Goal: Task Accomplishment & Management: Manage account settings

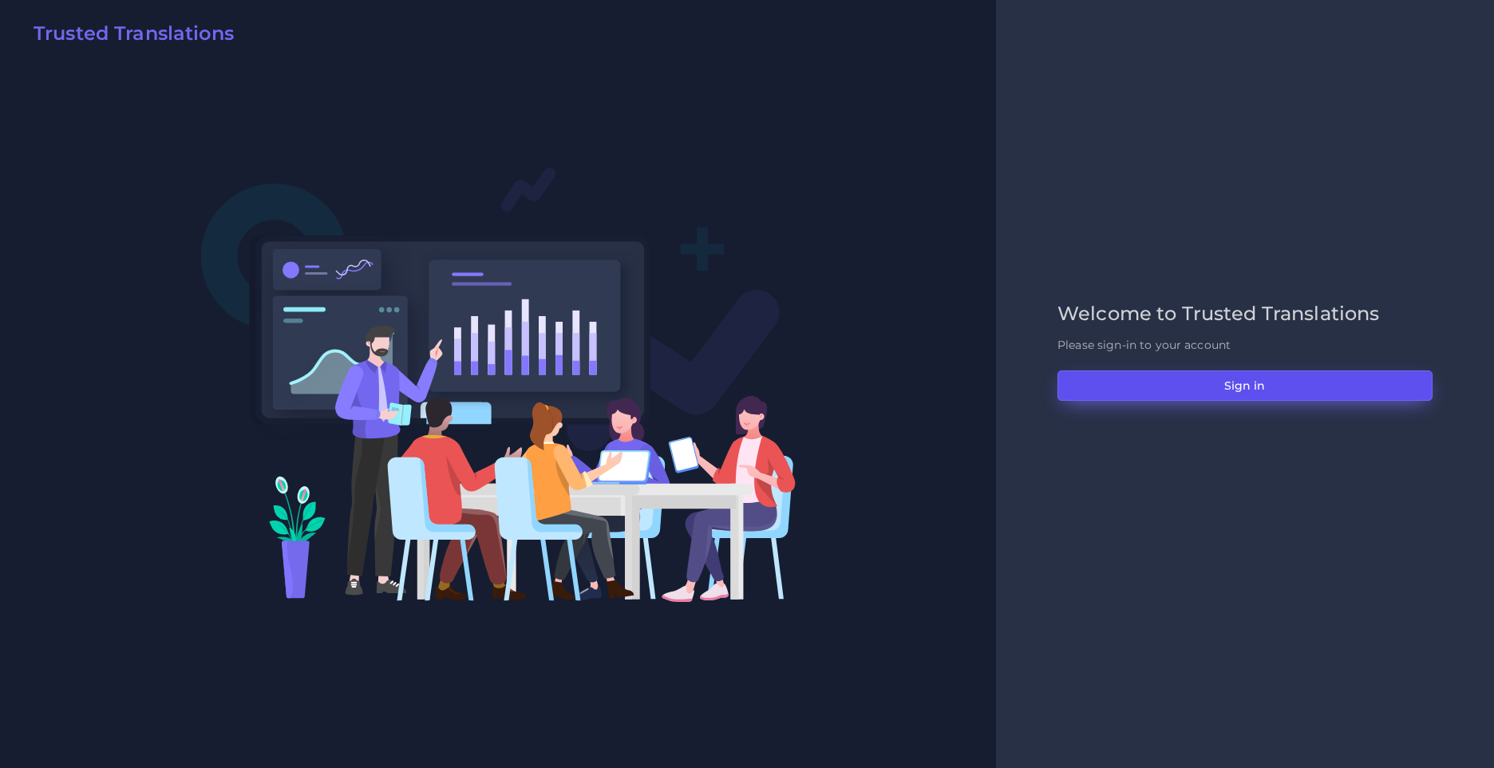
click at [1236, 374] on button "Sign in" at bounding box center [1244, 385] width 375 height 30
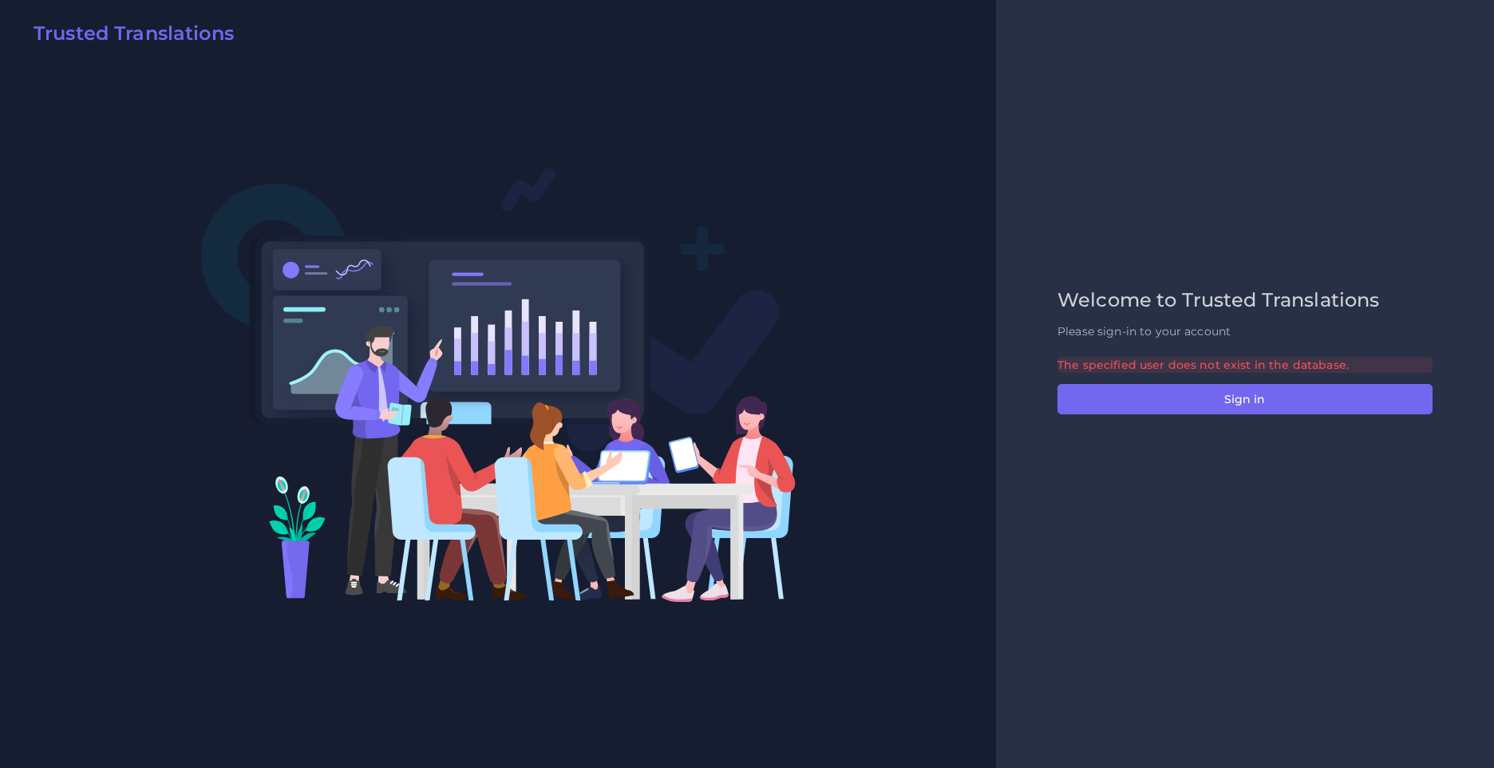
click at [1241, 362] on div "The specified user does not exist in the database." at bounding box center [1244, 365] width 375 height 16
copy div "The specified user does not exist in the database. Sign in"
